Goal: Information Seeking & Learning: Learn about a topic

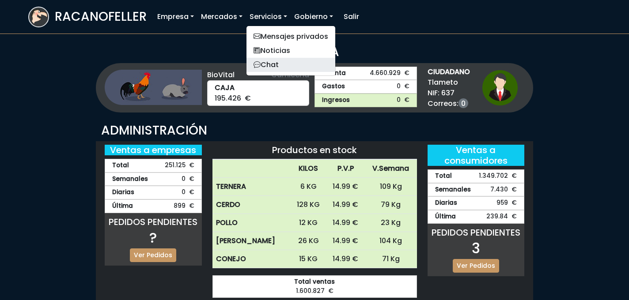
click at [281, 58] on link "Chat" at bounding box center [291, 65] width 89 height 14
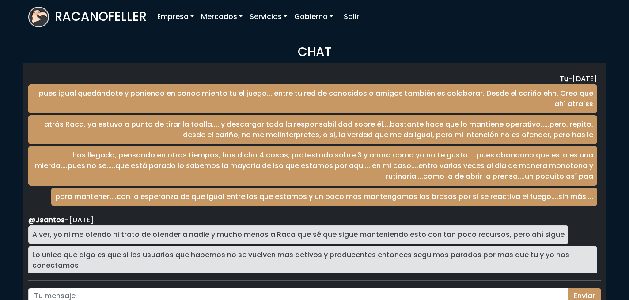
scroll to position [1467, 0]
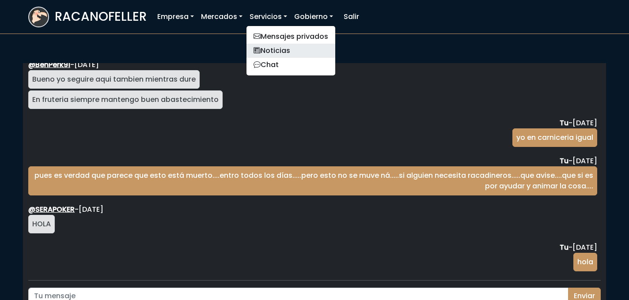
click at [267, 45] on link "Noticias" at bounding box center [291, 51] width 89 height 14
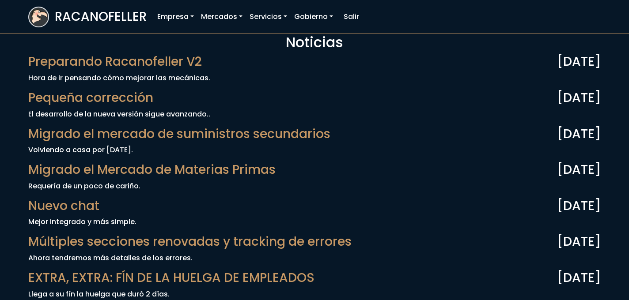
click at [138, 99] on span "Pequeña corrección" at bounding box center [90, 98] width 125 height 15
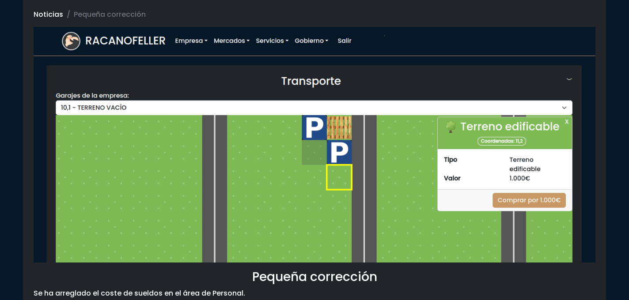
scroll to position [68, 0]
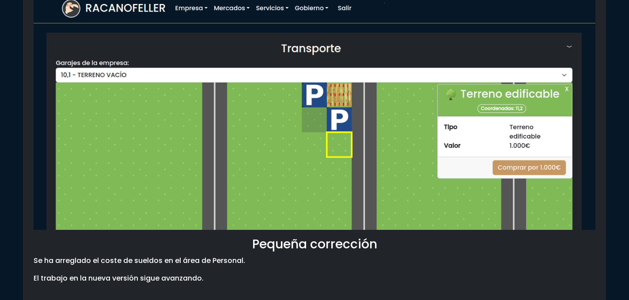
click at [333, 120] on img at bounding box center [315, 112] width 562 height 236
click at [347, 142] on img at bounding box center [315, 112] width 562 height 236
click at [568, 43] on img at bounding box center [315, 112] width 562 height 236
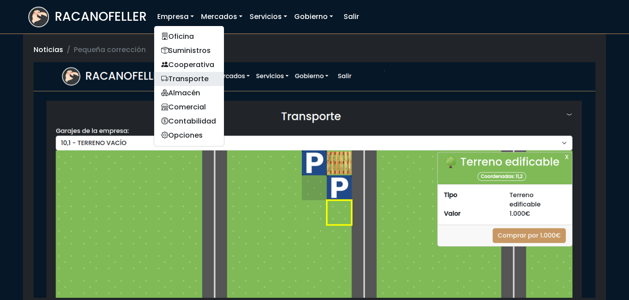
click at [184, 74] on link "Transporte" at bounding box center [189, 79] width 70 height 14
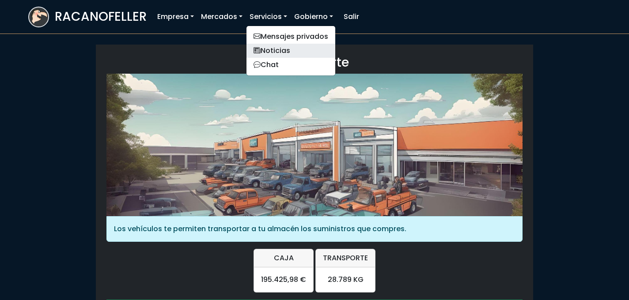
click at [277, 49] on link "Noticias" at bounding box center [291, 51] width 89 height 14
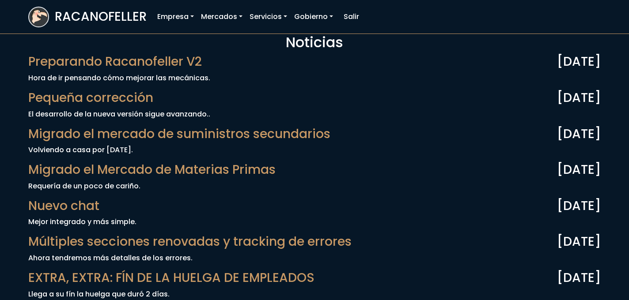
click at [159, 61] on span "Preparando Racanofeller V2" at bounding box center [115, 61] width 174 height 15
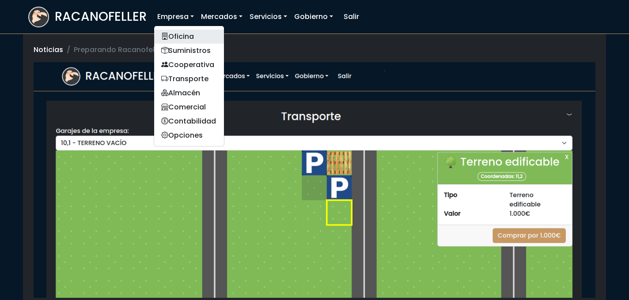
click at [177, 38] on link "Oficina" at bounding box center [189, 37] width 70 height 14
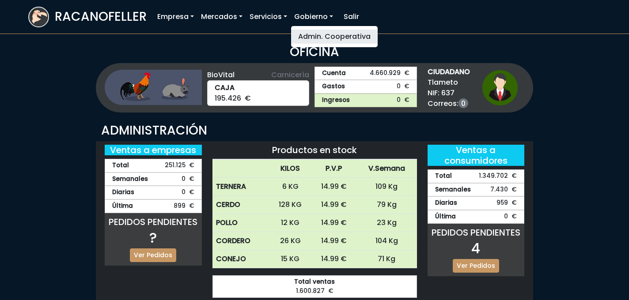
click at [307, 34] on link "Admin. Cooperativa" at bounding box center [334, 37] width 87 height 14
